Goal: Browse casually: Explore the website without a specific task or goal

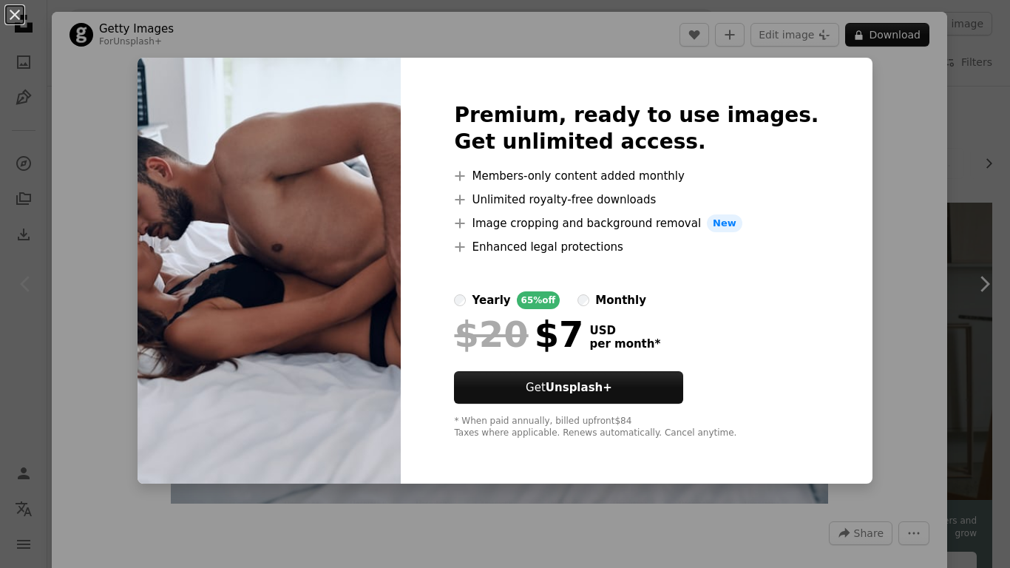
click at [270, 33] on div "An X shape Premium, ready to use images. Get unlimited access. A plus sign Memb…" at bounding box center [505, 284] width 1010 height 568
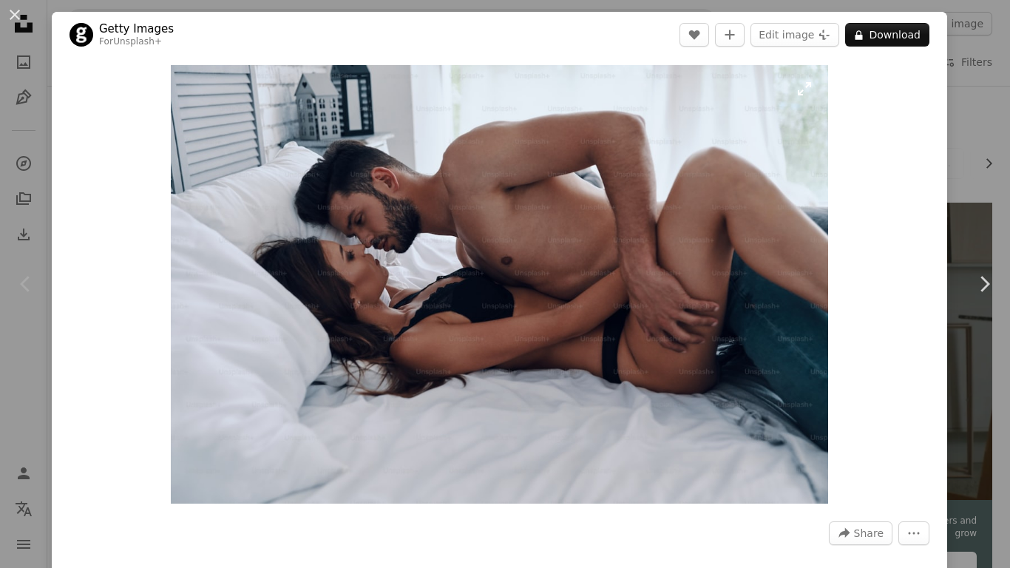
click at [270, 132] on img "Zoom in on this image" at bounding box center [499, 284] width 657 height 438
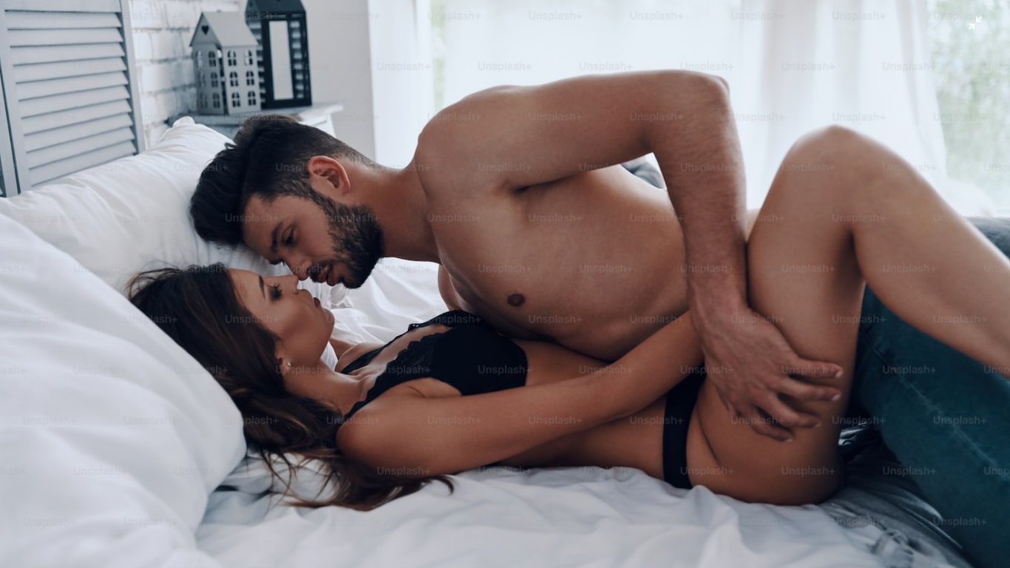
click at [478, 255] on img "Zoom out on this image" at bounding box center [504, 336] width 1011 height 674
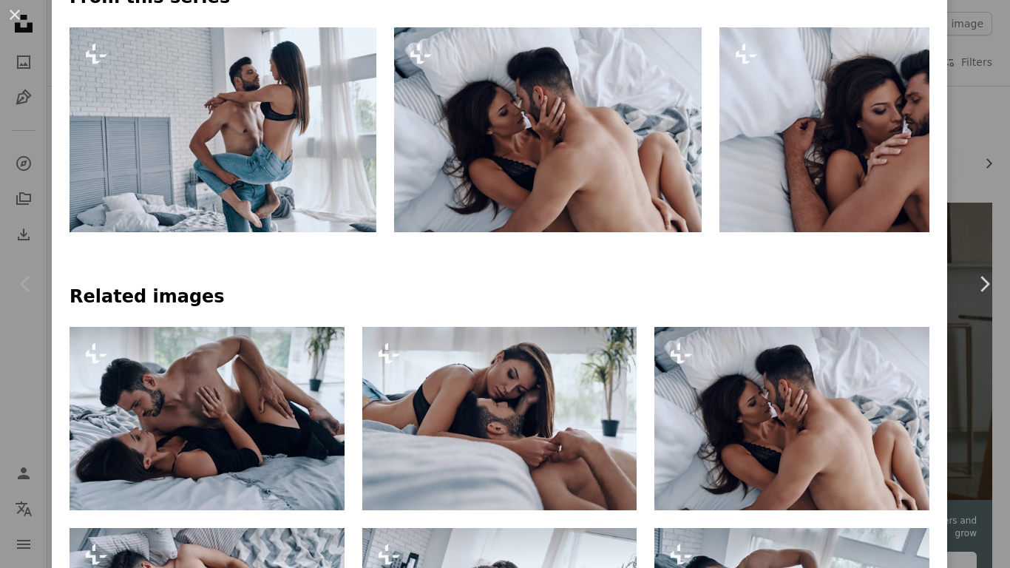
scroll to position [739, 0]
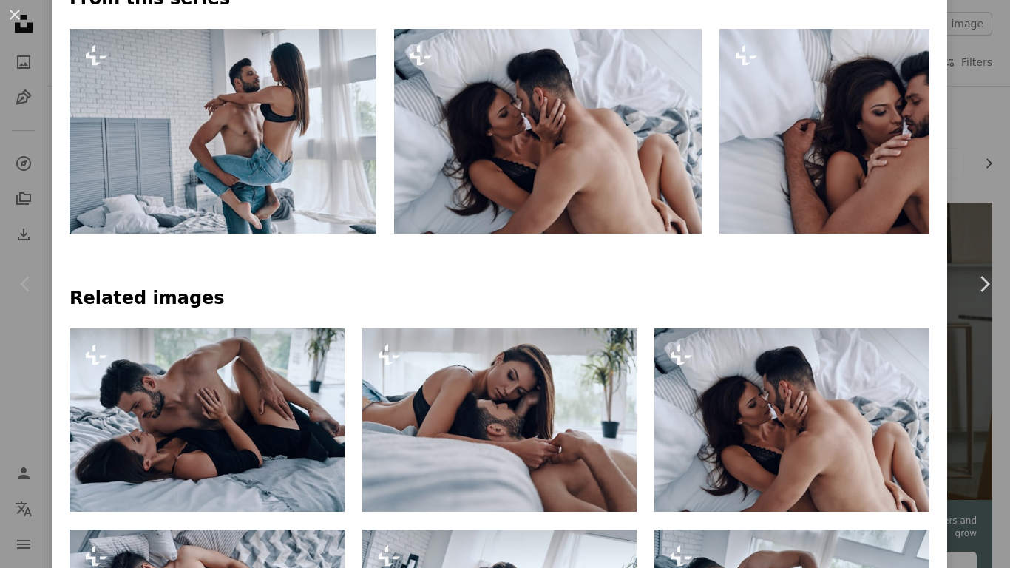
click at [260, 64] on img at bounding box center [222, 131] width 307 height 205
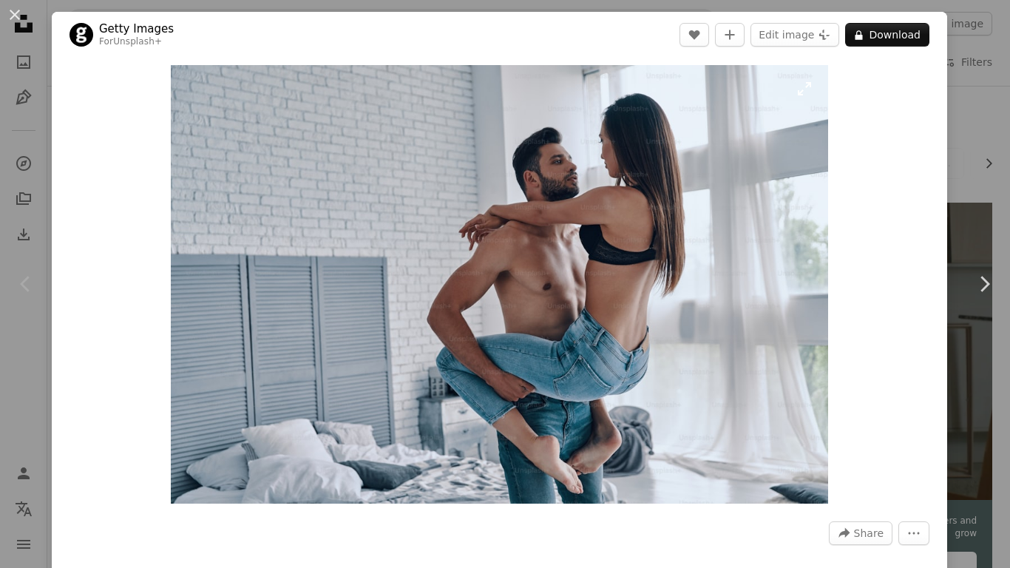
click at [531, 308] on img "Zoom in on this image" at bounding box center [499, 284] width 657 height 438
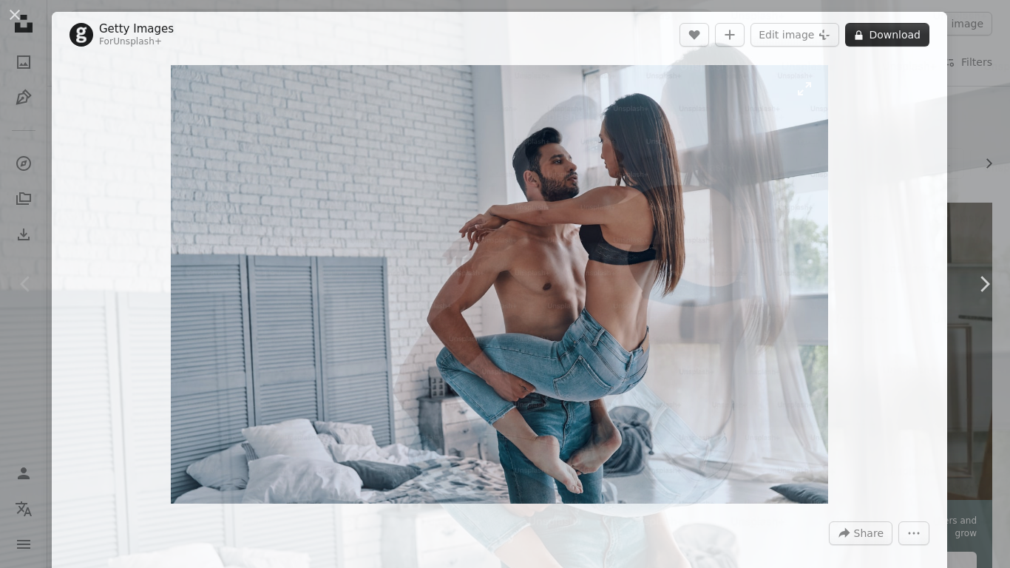
scroll to position [53, 0]
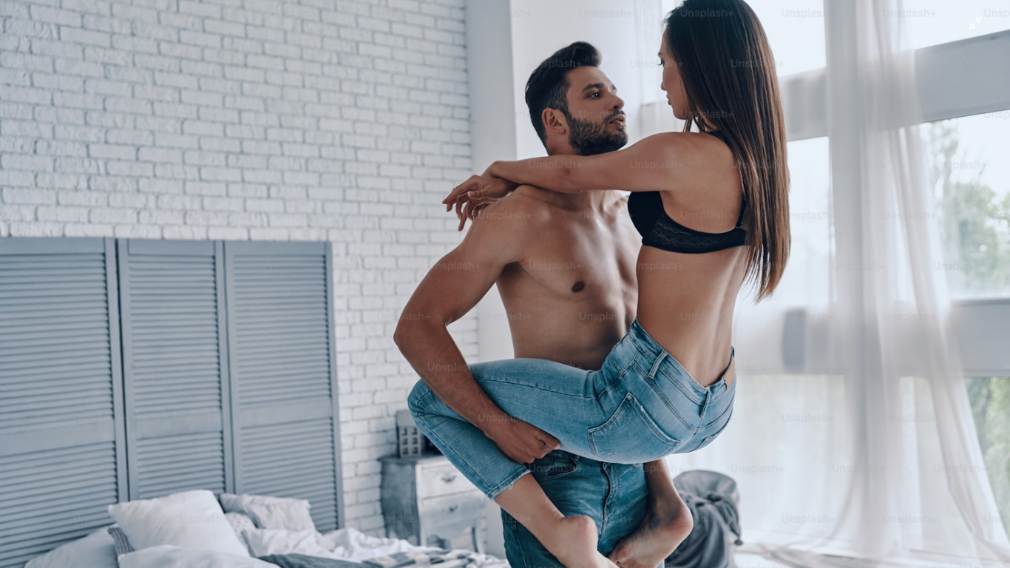
click at [2, 292] on img "Zoom out on this image" at bounding box center [504, 283] width 1011 height 674
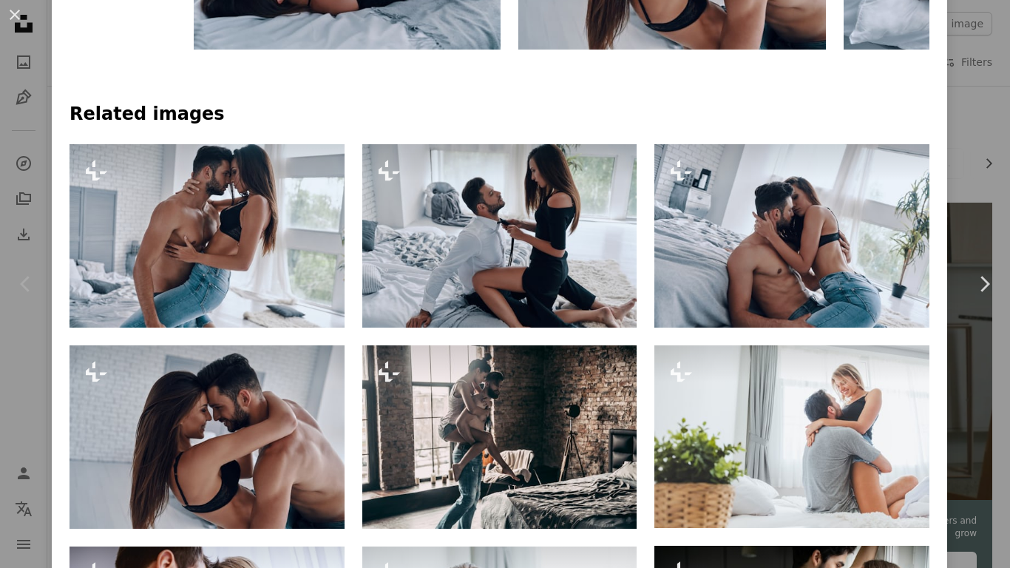
scroll to position [924, 0]
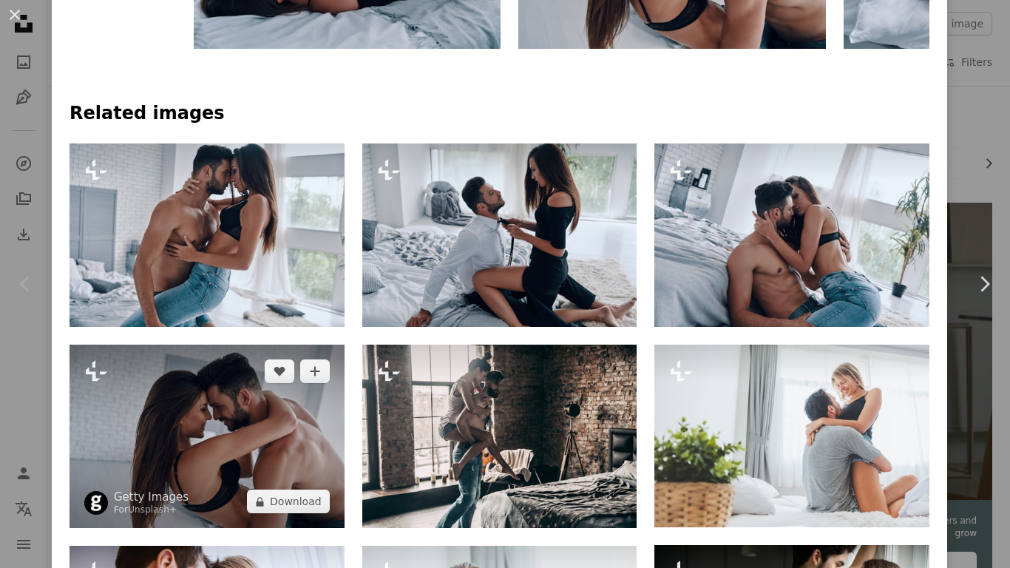
click at [214, 412] on img at bounding box center [206, 435] width 275 height 183
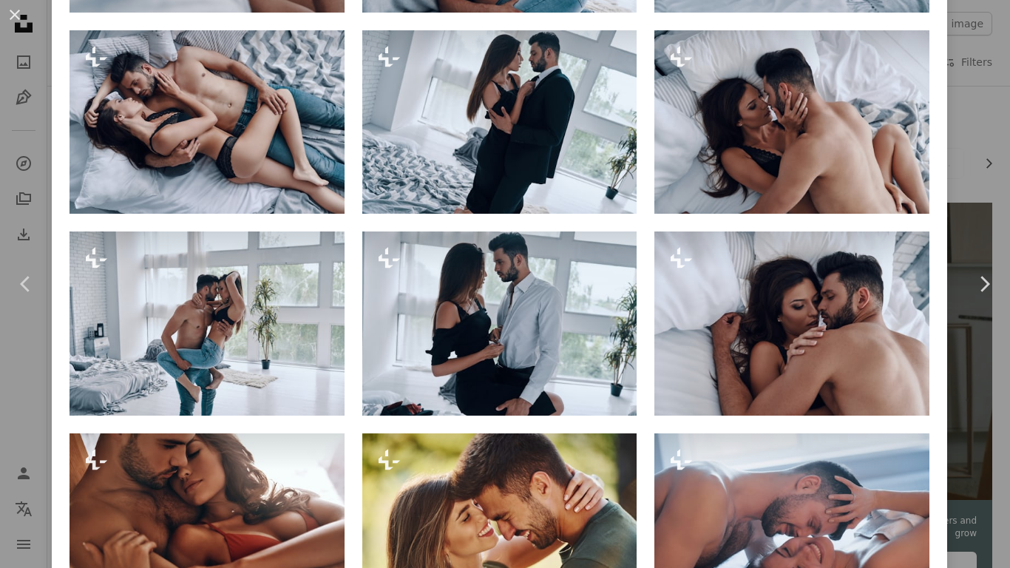
scroll to position [1415, 0]
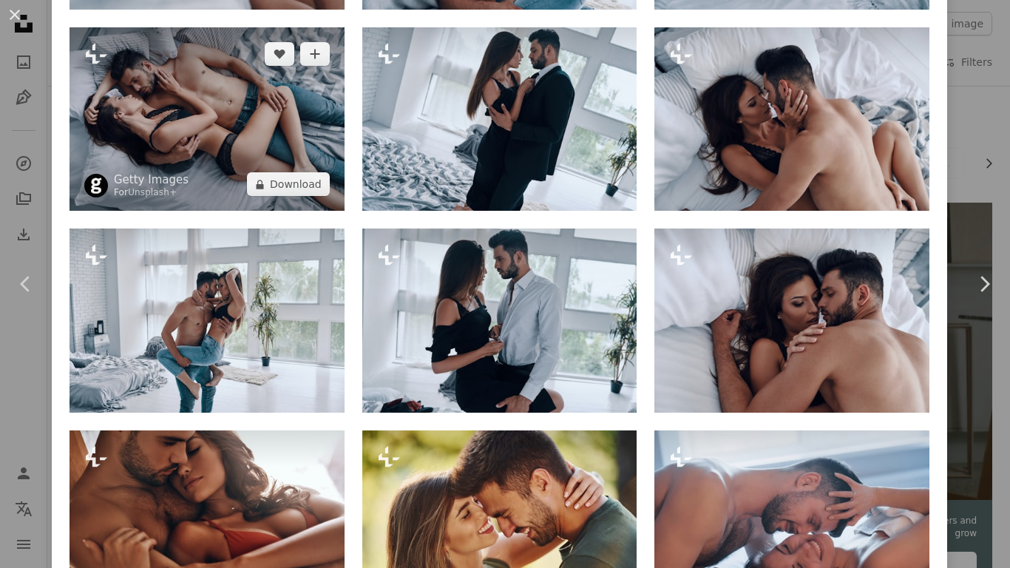
click at [224, 157] on img at bounding box center [206, 118] width 275 height 183
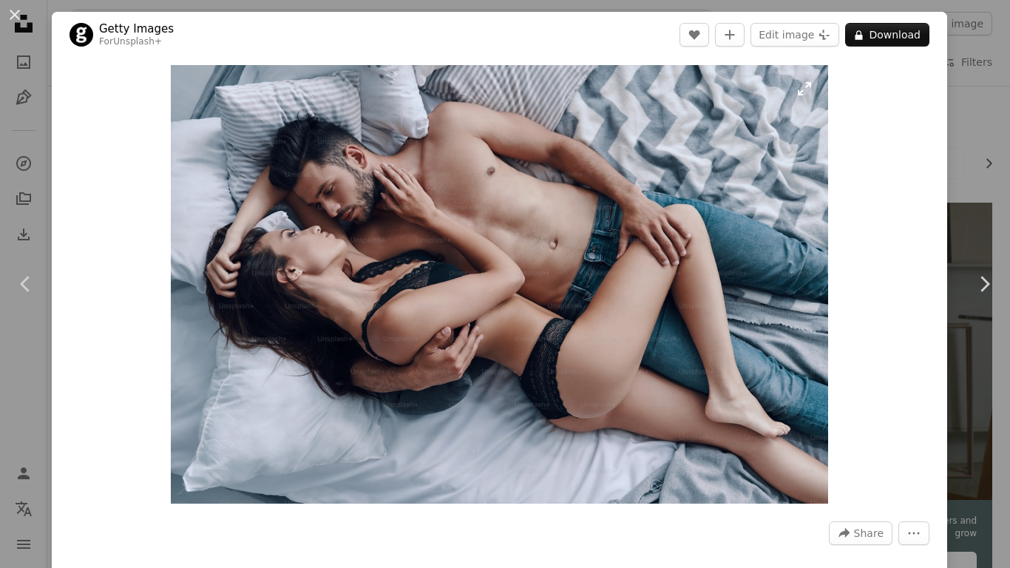
click at [457, 228] on img "Zoom in on this image" at bounding box center [499, 284] width 657 height 438
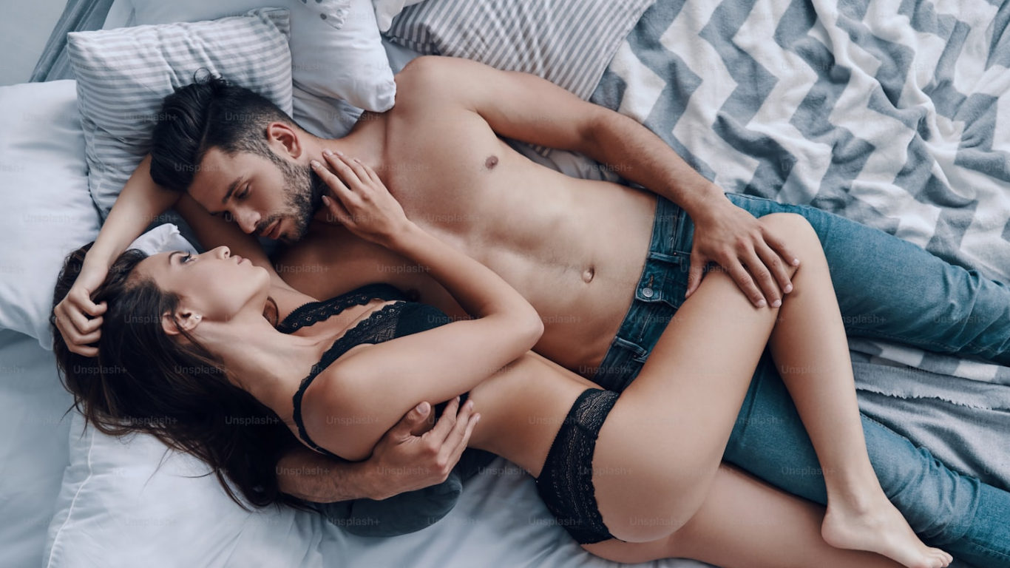
scroll to position [53, 0]
